Goal: Information Seeking & Learning: Learn about a topic

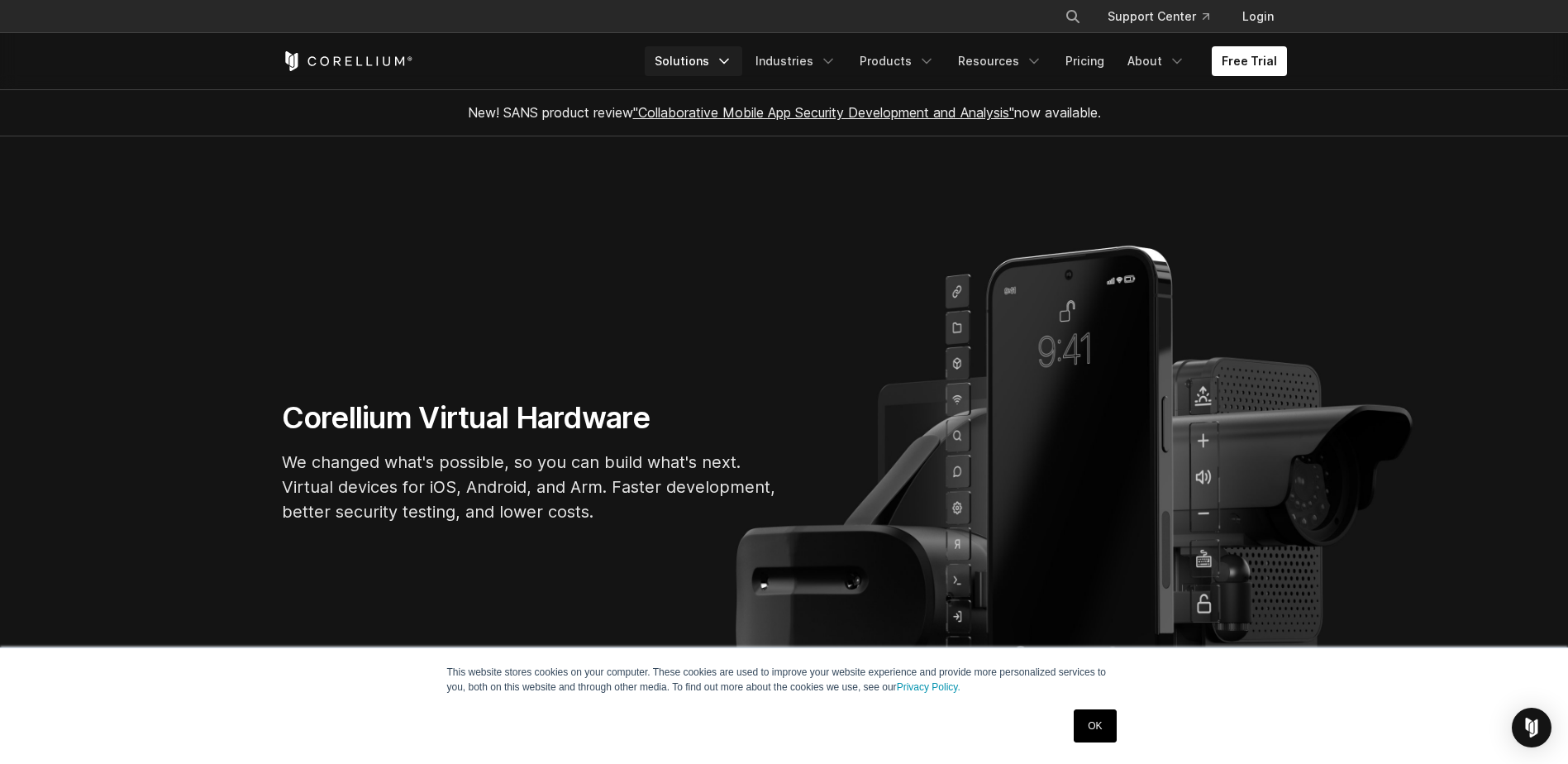
click at [733, 54] on icon "Navigation Menu" at bounding box center [724, 60] width 17 height 17
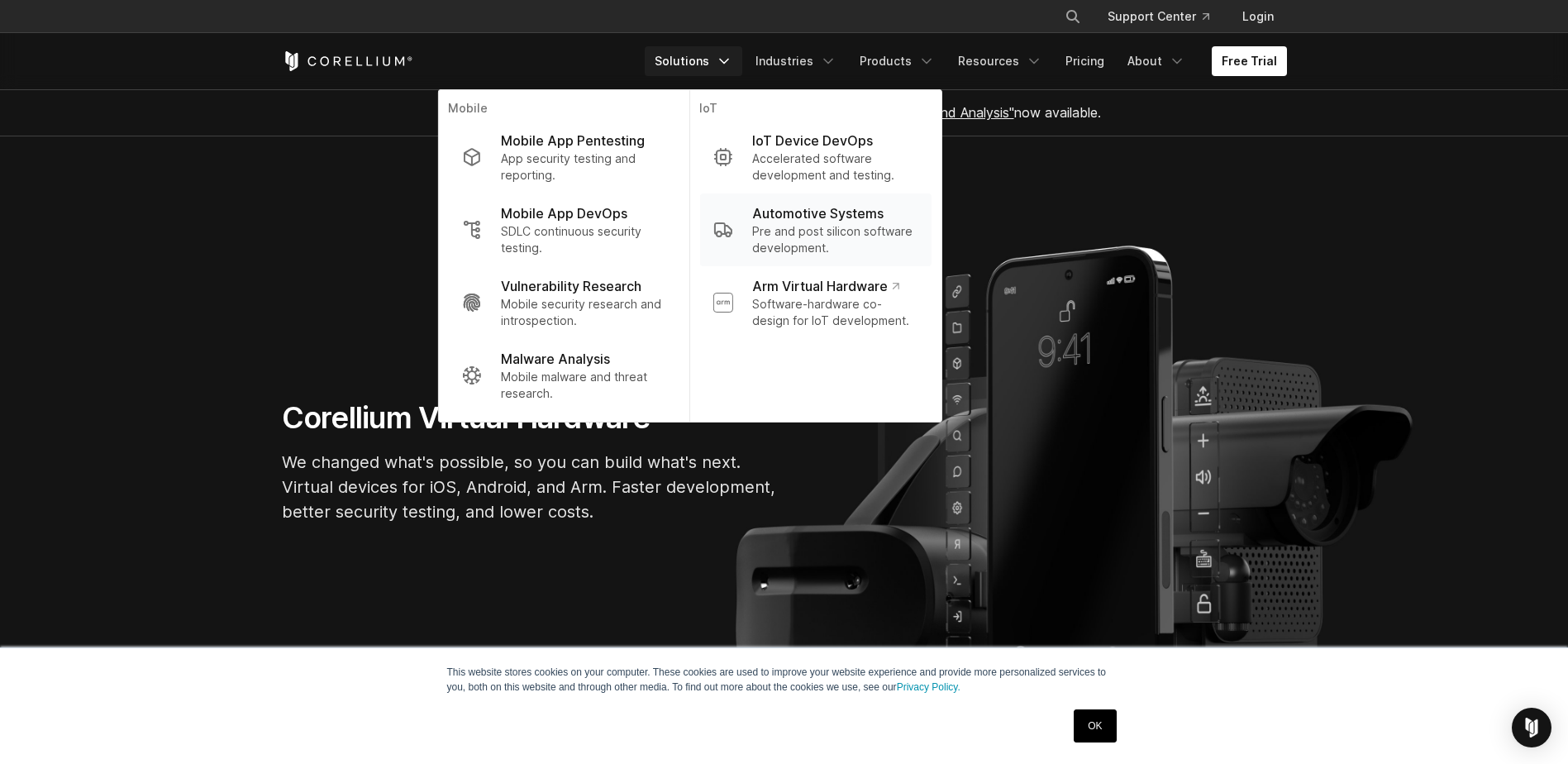
click at [894, 234] on p "Pre and post silicon software development." at bounding box center [834, 239] width 165 height 33
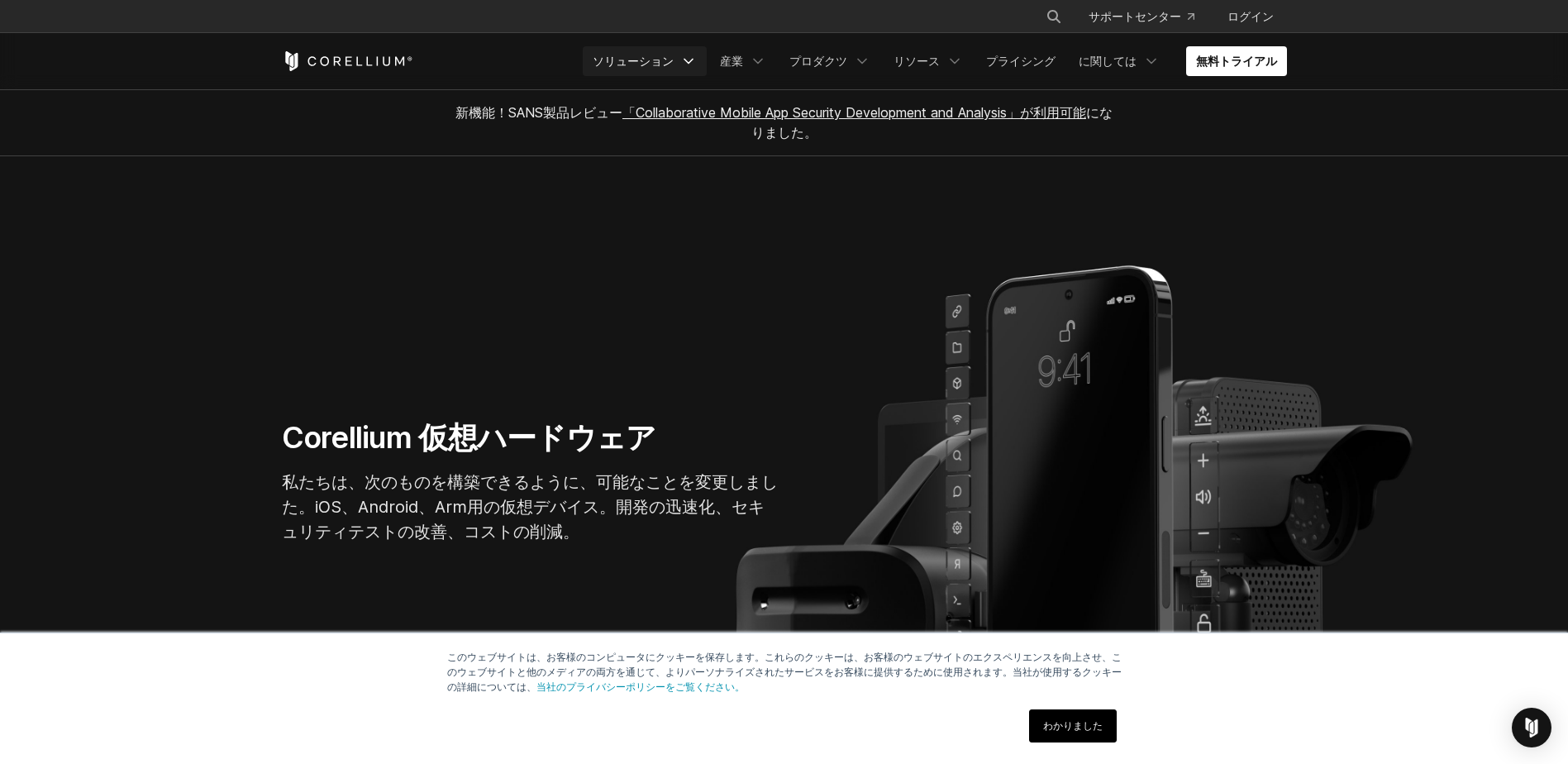
click at [697, 62] on icon "ナビゲーションメニュー" at bounding box center [688, 60] width 17 height 17
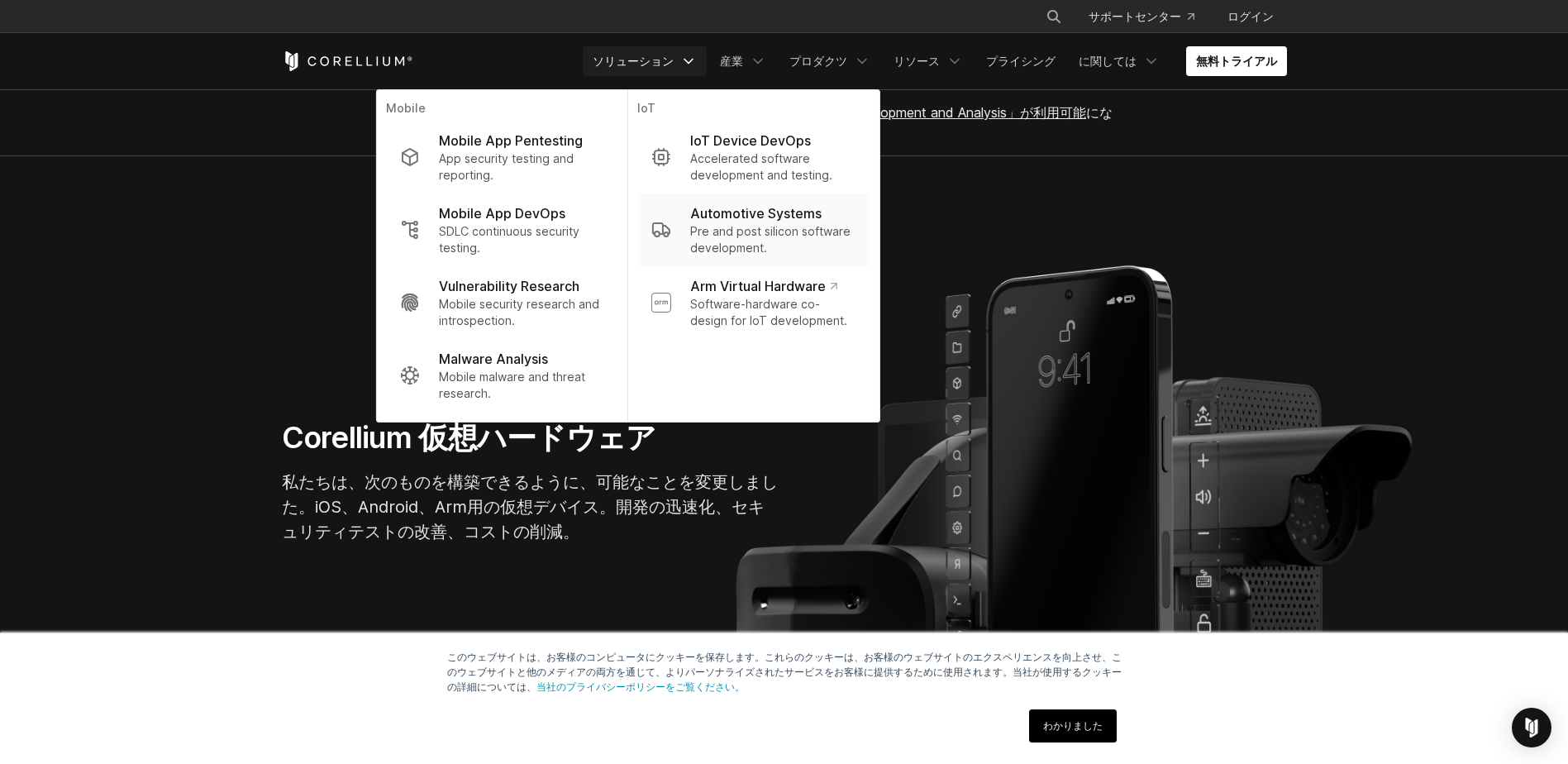
click at [840, 236] on p "Pre and post silicon software development." at bounding box center [772, 239] width 165 height 33
